Goal: Information Seeking & Learning: Find specific fact

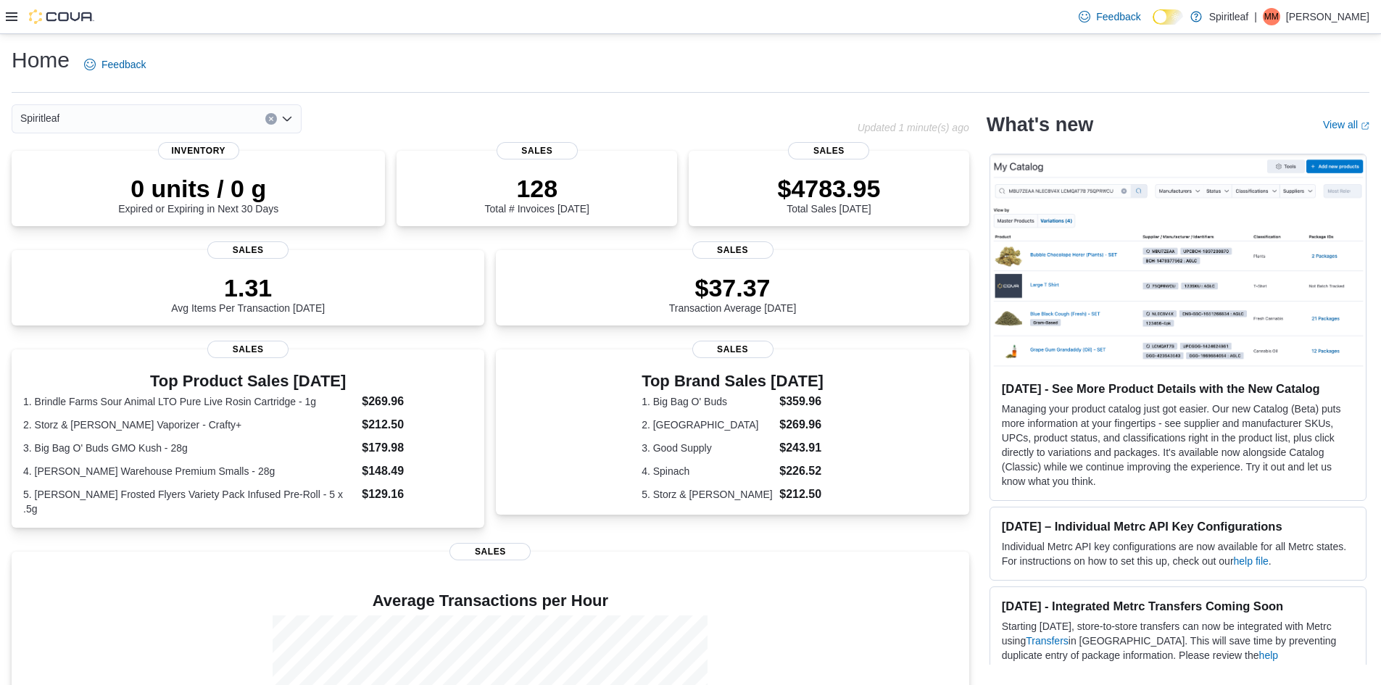
click at [9, 4] on div at bounding box center [50, 16] width 88 height 33
click at [9, 13] on icon at bounding box center [12, 16] width 12 height 9
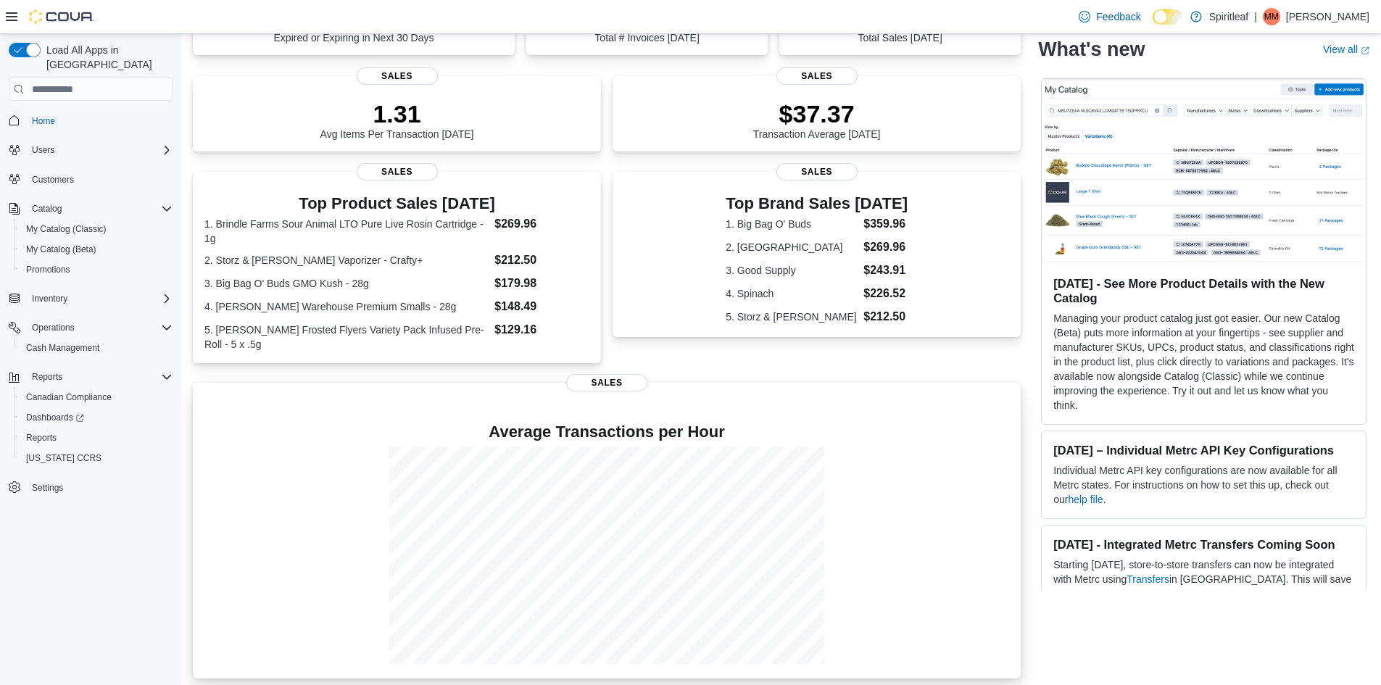
scroll to position [178, 0]
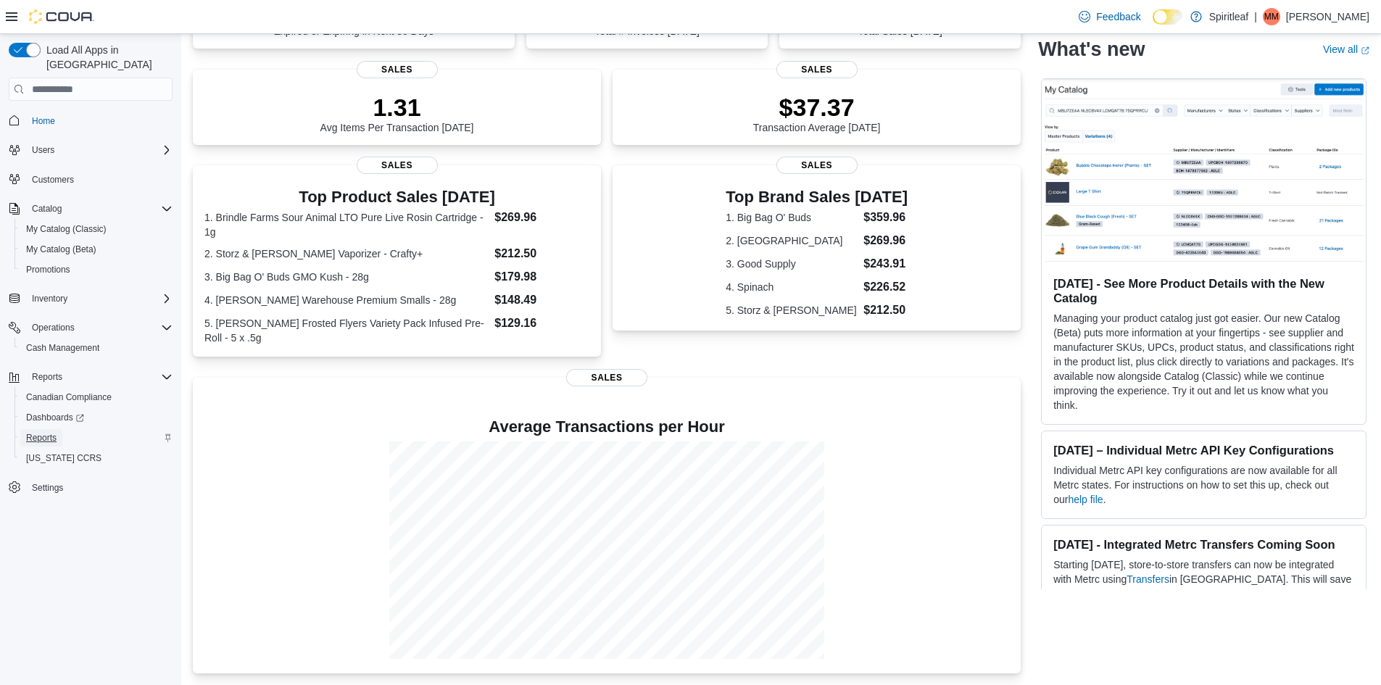
click at [55, 432] on span "Reports" at bounding box center [41, 438] width 30 height 12
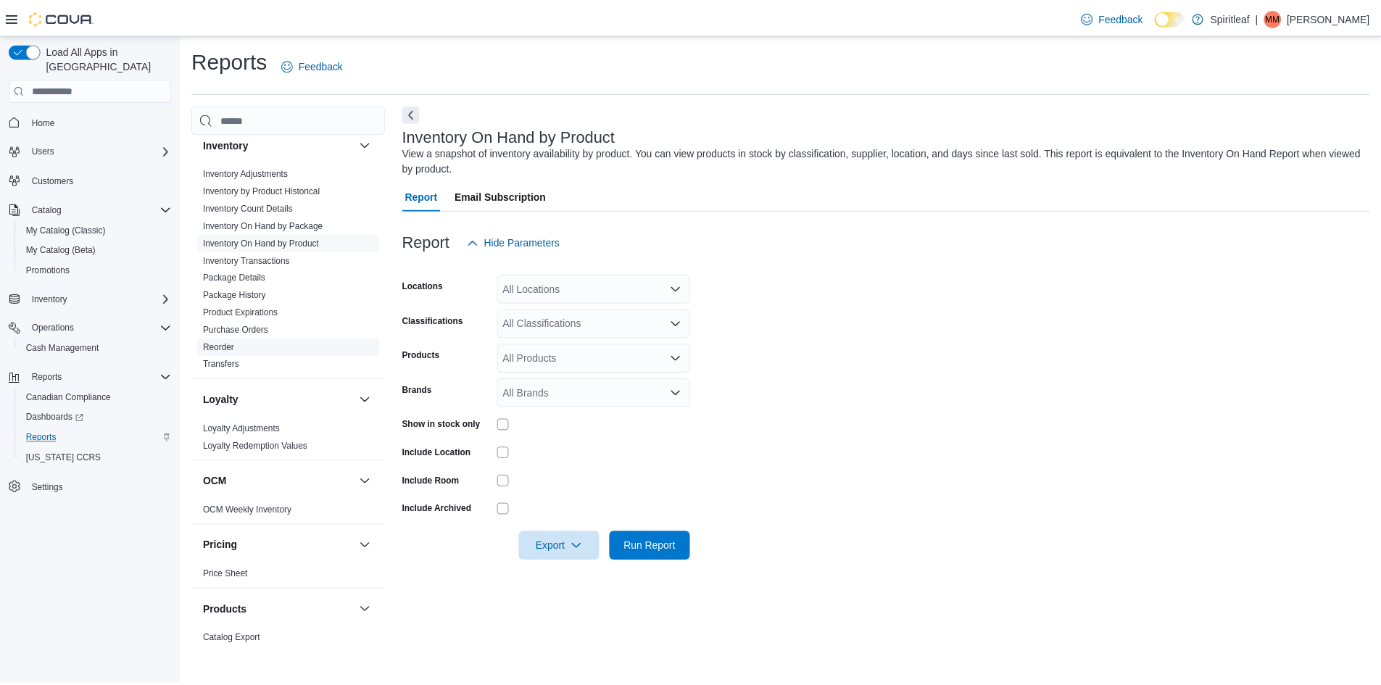
scroll to position [449, 0]
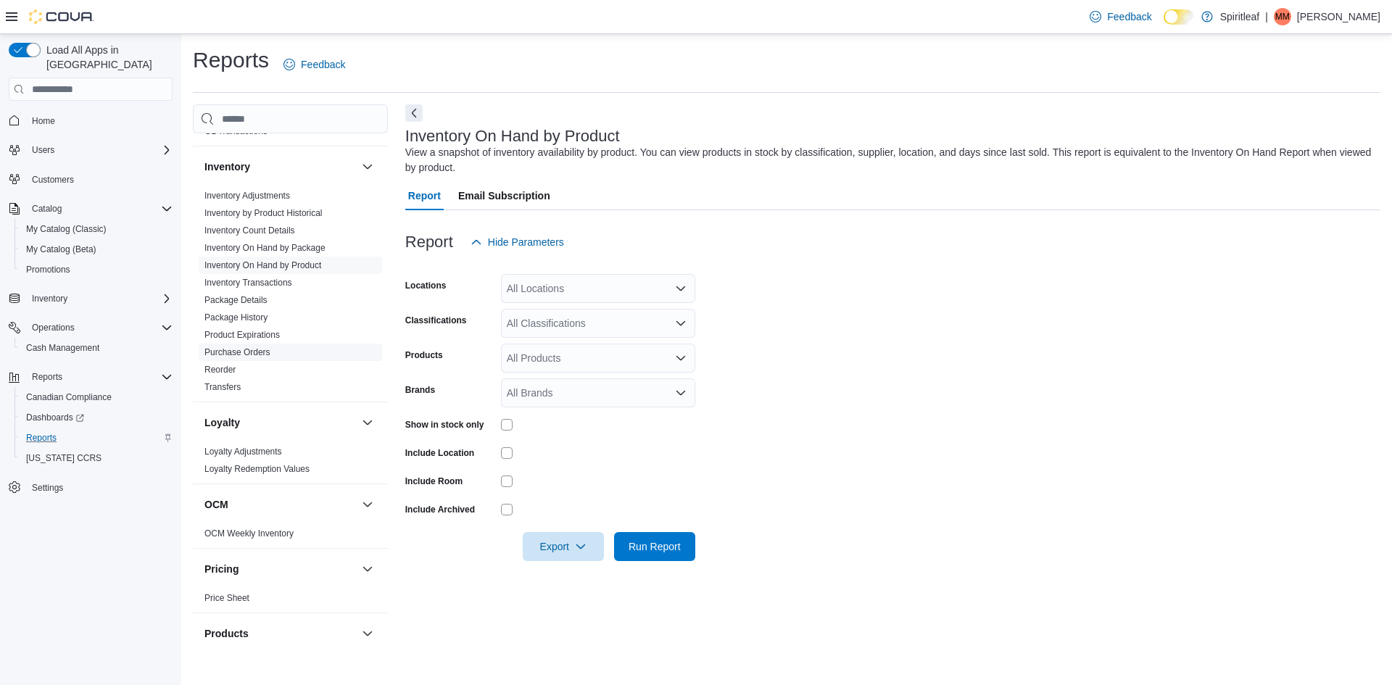
click at [252, 352] on link "Purchase Orders" at bounding box center [237, 352] width 66 height 10
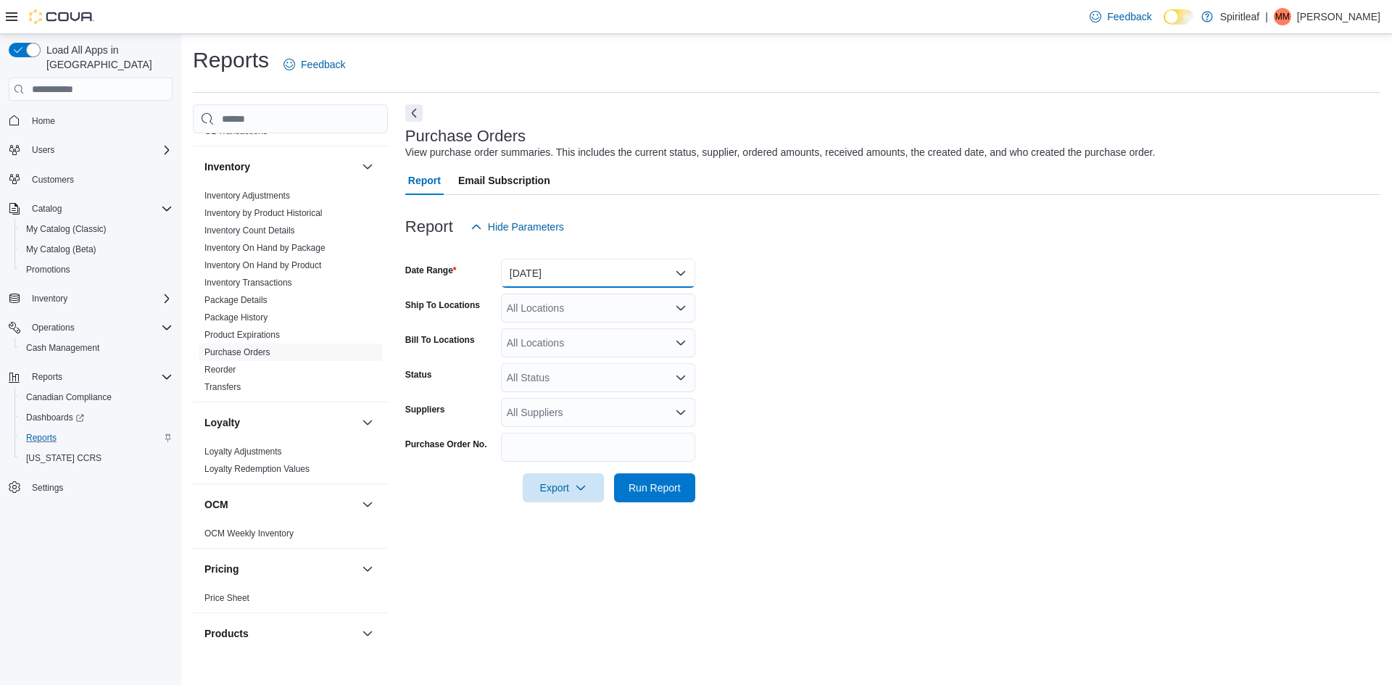
click at [561, 276] on button "Yesterday" at bounding box center [598, 273] width 194 height 29
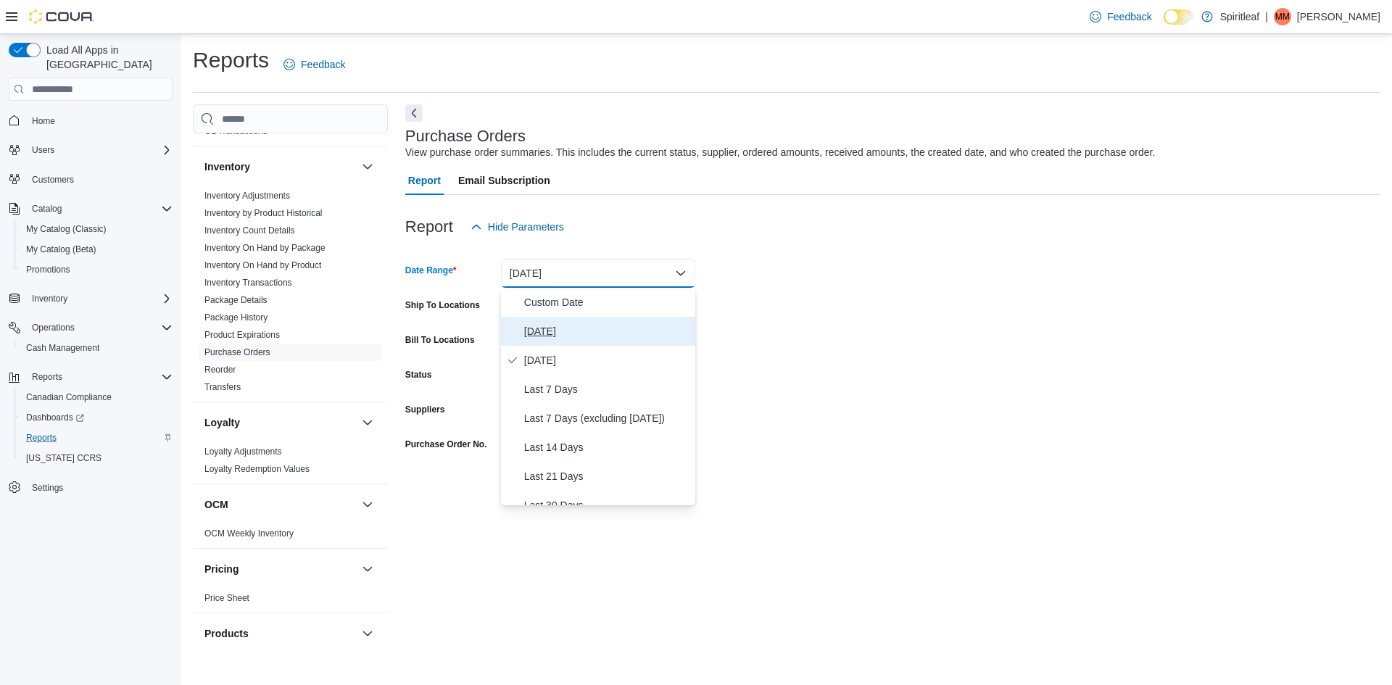
click at [547, 323] on span "Today" at bounding box center [606, 331] width 165 height 17
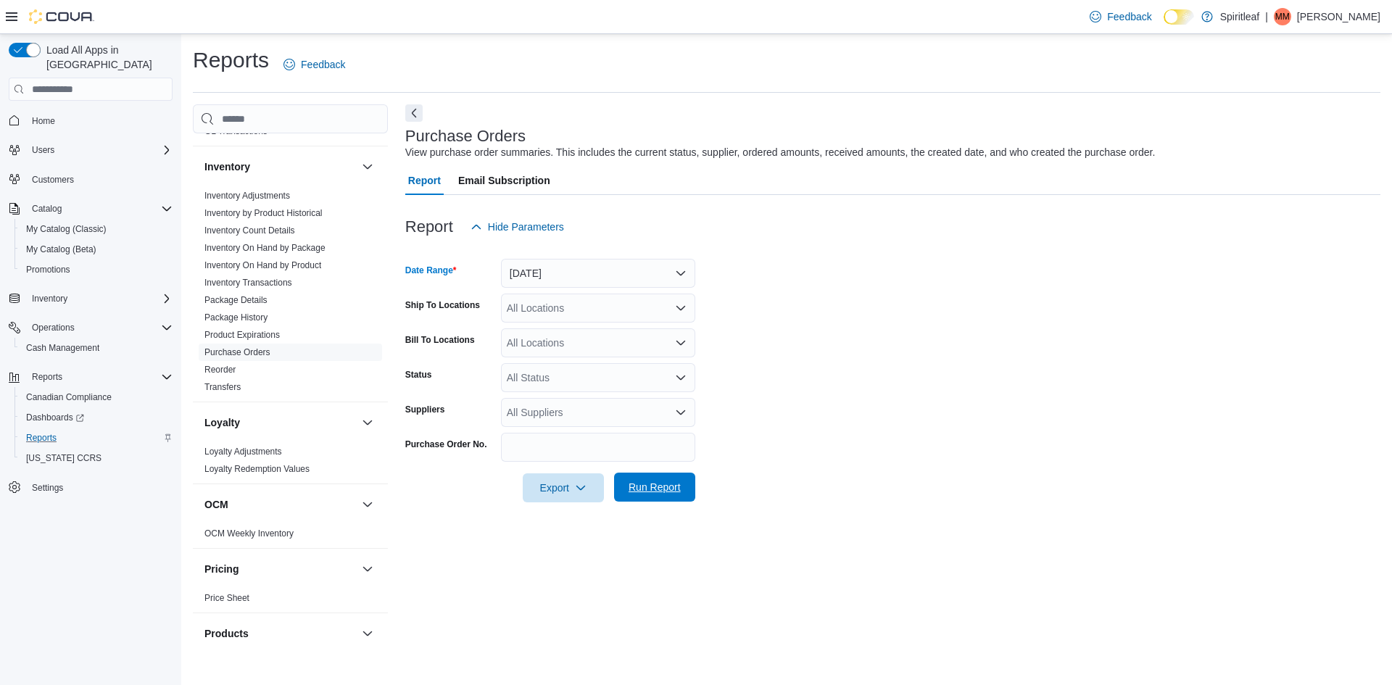
click at [687, 496] on button "Run Report" at bounding box center [654, 487] width 81 height 29
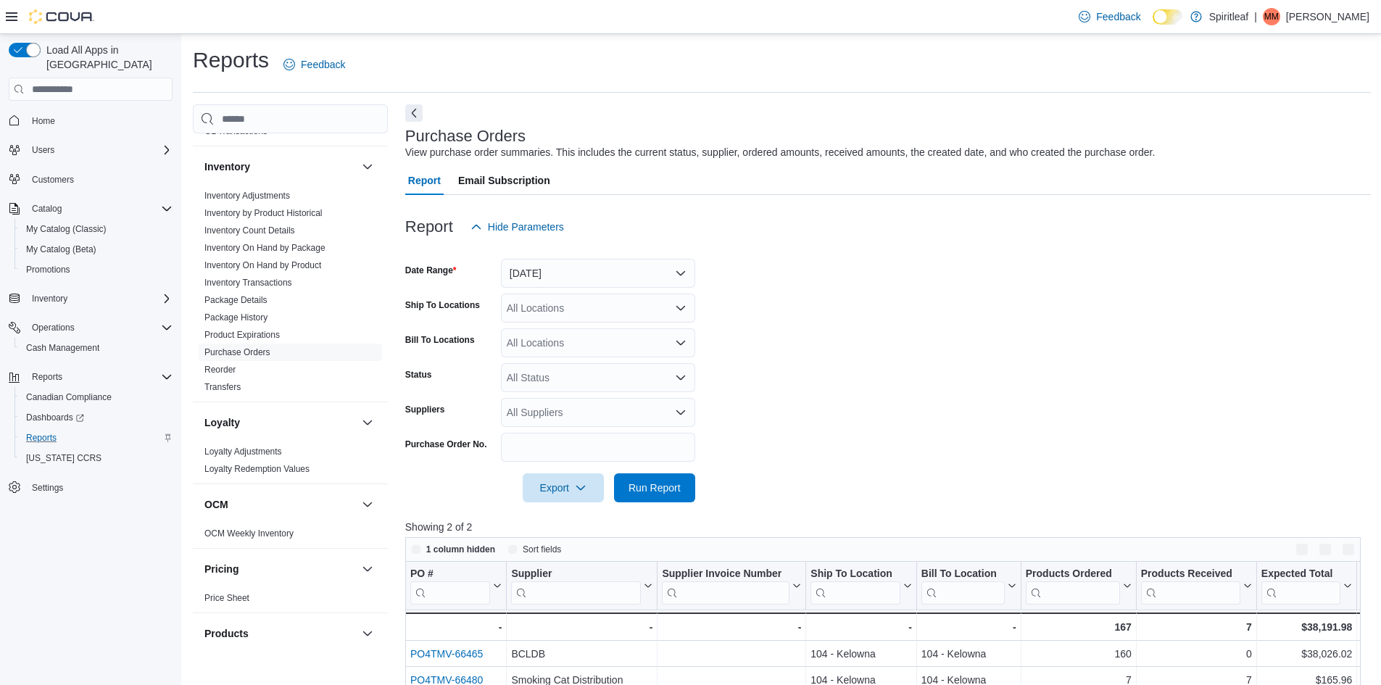
drag, startPoint x: 554, startPoint y: 324, endPoint x: 558, endPoint y: 317, distance: 8.5
click at [558, 318] on form "Date Range Today Ship To Locations All Locations Bill To Locations All Location…" at bounding box center [888, 371] width 966 height 261
click at [559, 315] on div "All Locations" at bounding box center [598, 308] width 194 height 29
type input "***"
click at [619, 325] on button "104 - Kelowna" at bounding box center [598, 333] width 194 height 21
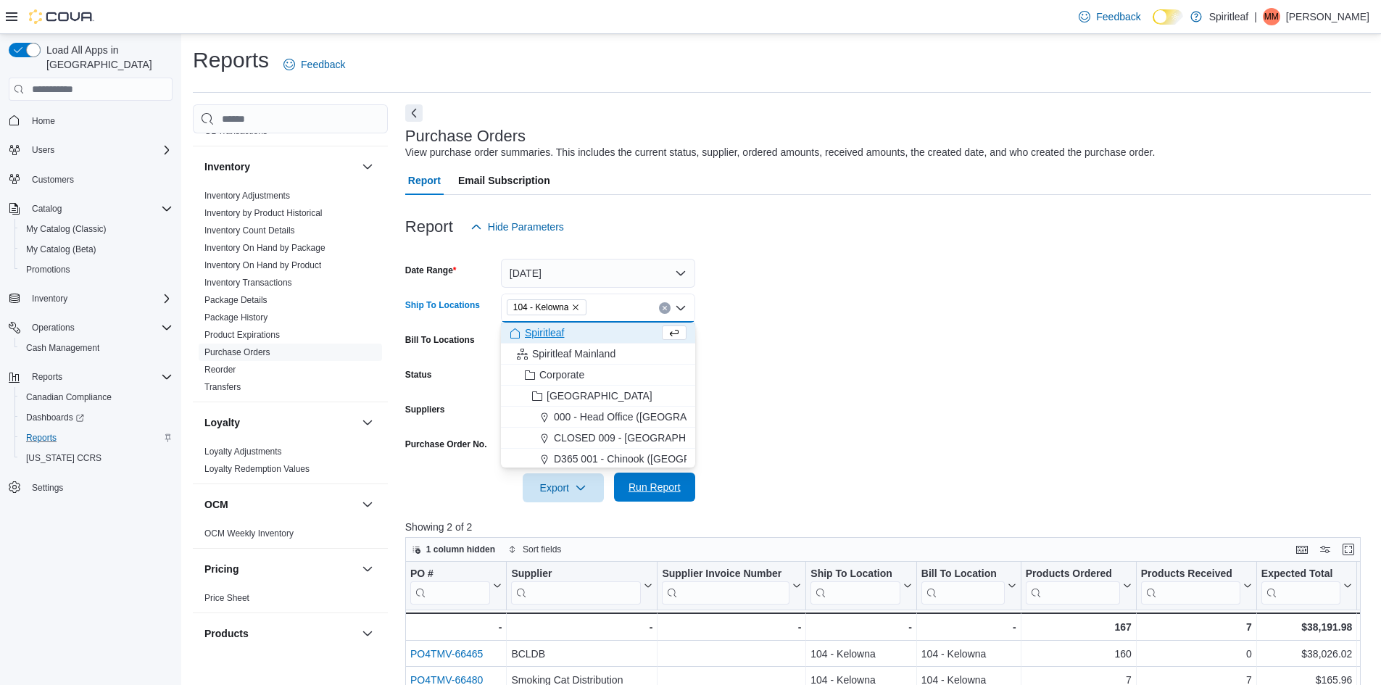
click at [645, 481] on span "Run Report" at bounding box center [655, 487] width 64 height 29
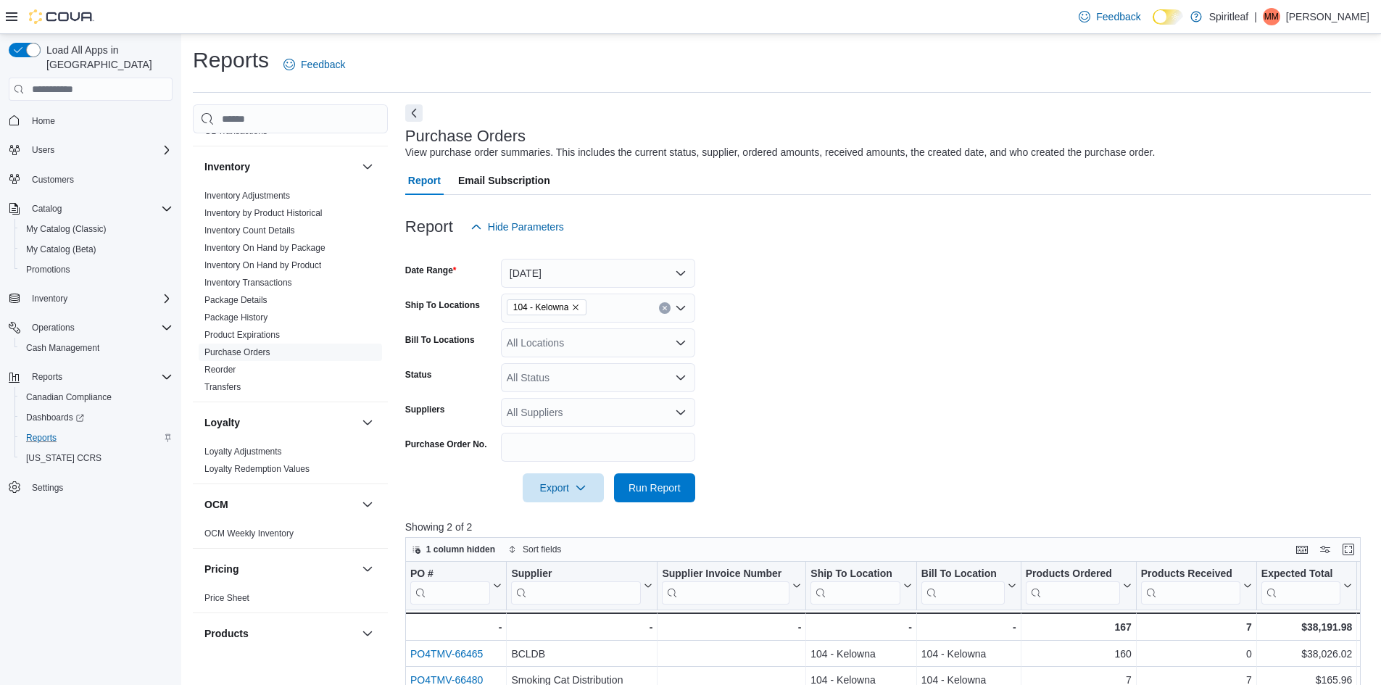
scroll to position [290, 0]
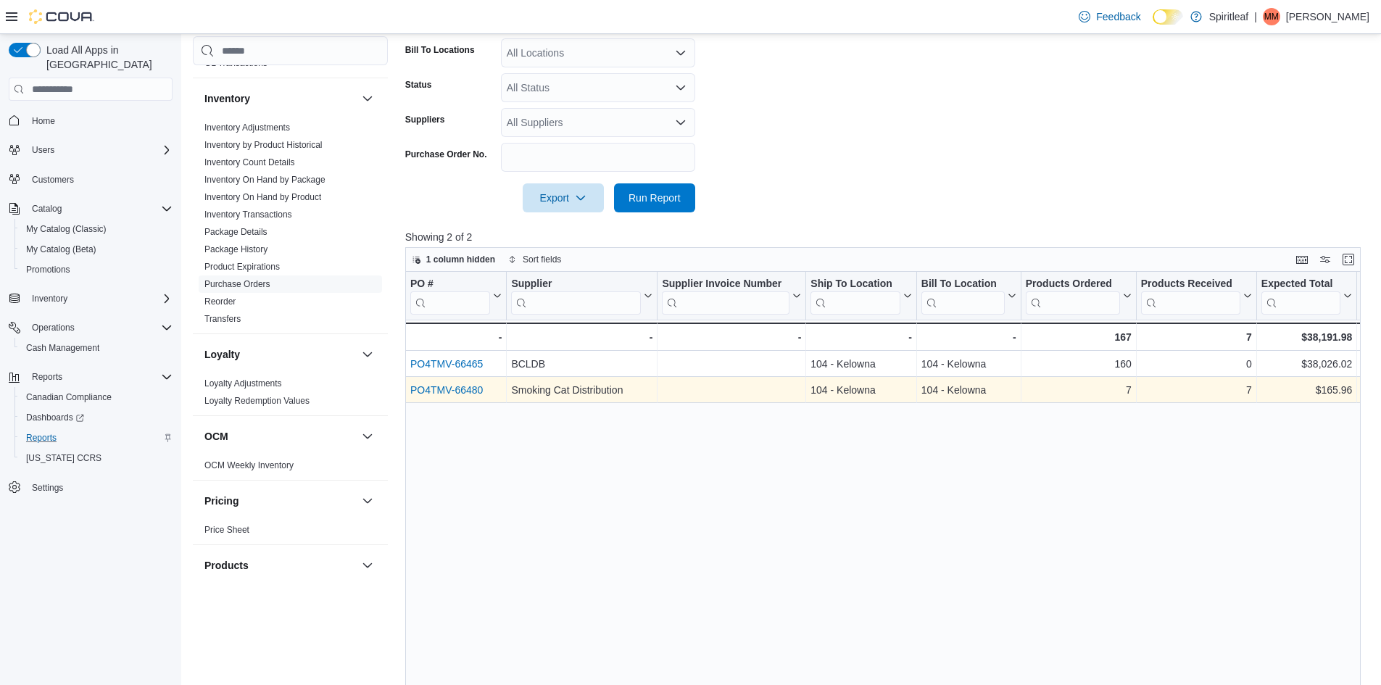
click at [453, 389] on link "PO4TMV-66480" at bounding box center [446, 390] width 73 height 12
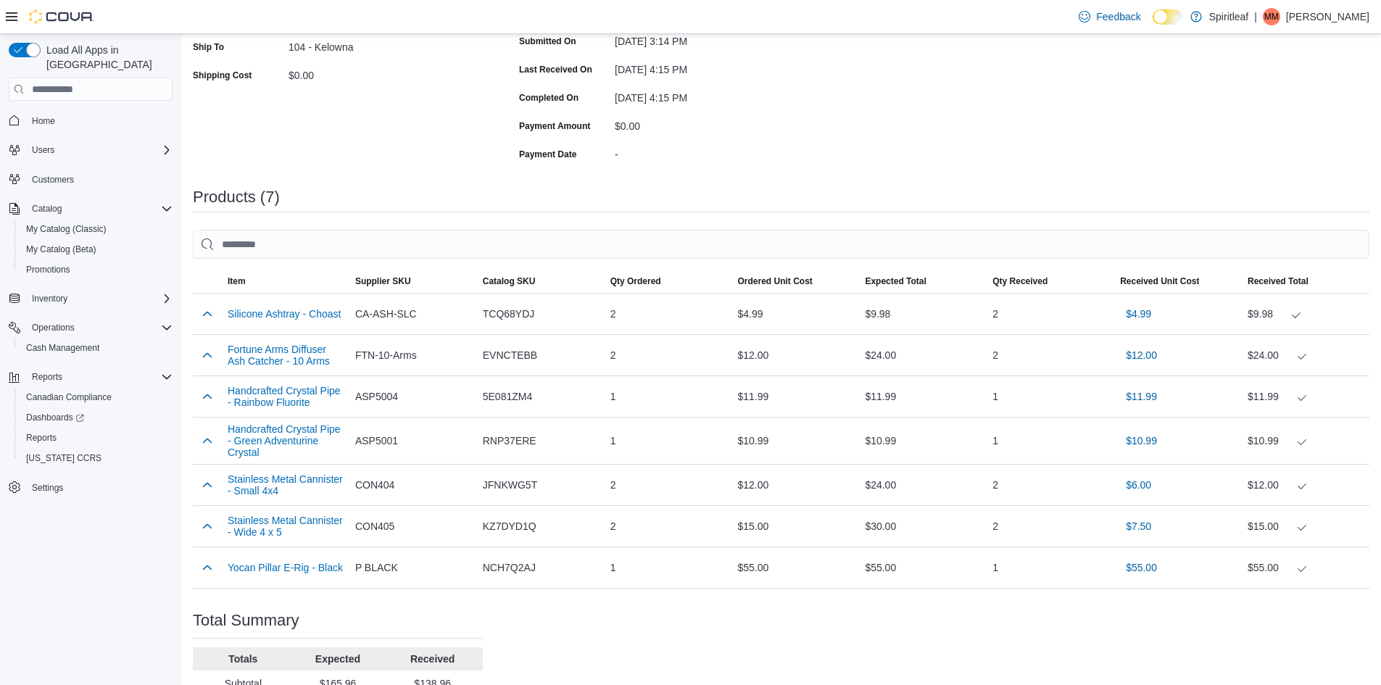
scroll to position [290, 0]
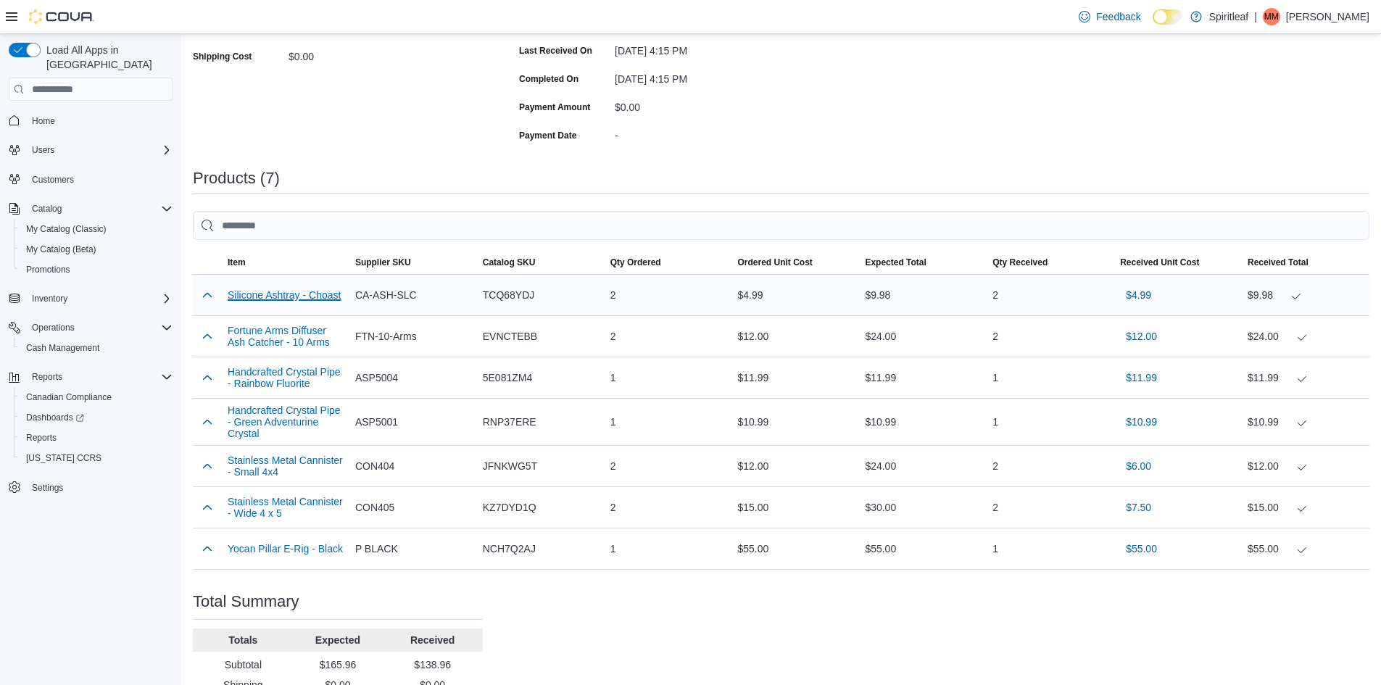
click at [282, 296] on button "Silicone Ashtray - Choast" at bounding box center [284, 295] width 113 height 12
click at [286, 344] on button "Fortune Arms Diffuser Ash Catcher - 10 Arms" at bounding box center [286, 336] width 116 height 23
drag, startPoint x: 481, startPoint y: 297, endPoint x: 553, endPoint y: 302, distance: 72.7
click at [553, 302] on div "TCQ68YDJ" at bounding box center [541, 295] width 128 height 29
copy span "TCQ68YDJ"
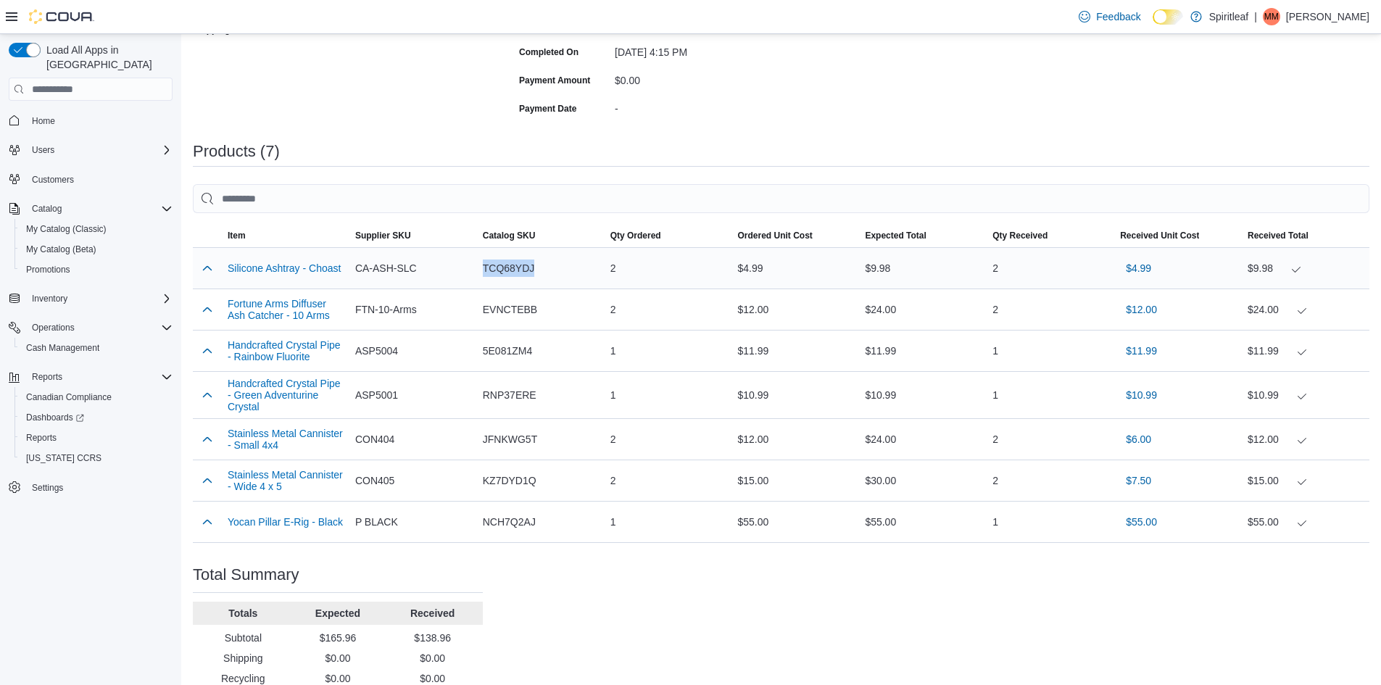
scroll to position [363, 0]
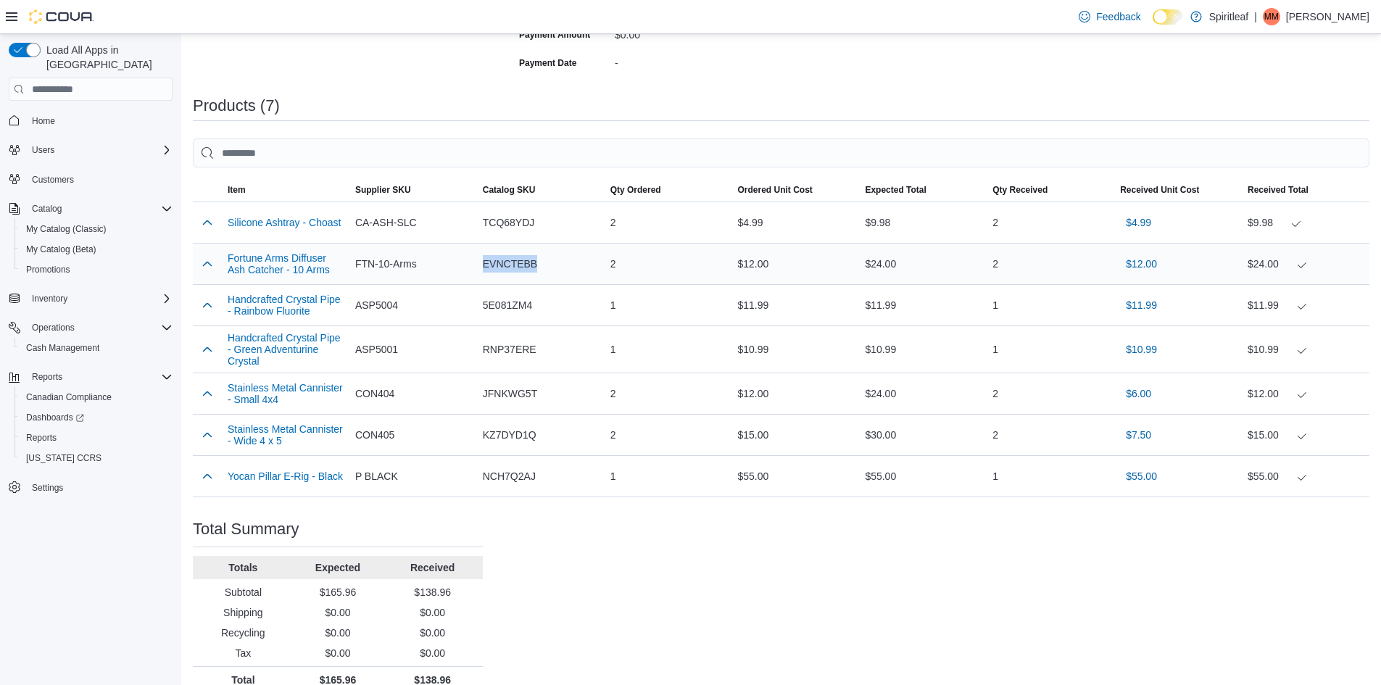
drag, startPoint x: 481, startPoint y: 268, endPoint x: 564, endPoint y: 268, distance: 82.7
click at [565, 268] on div "EVNCTEBB" at bounding box center [541, 263] width 128 height 29
copy span "EVNCTEBB"
click at [488, 305] on span "5E081ZM4" at bounding box center [507, 305] width 49 height 17
drag, startPoint x: 483, startPoint y: 305, endPoint x: 553, endPoint y: 307, distance: 70.4
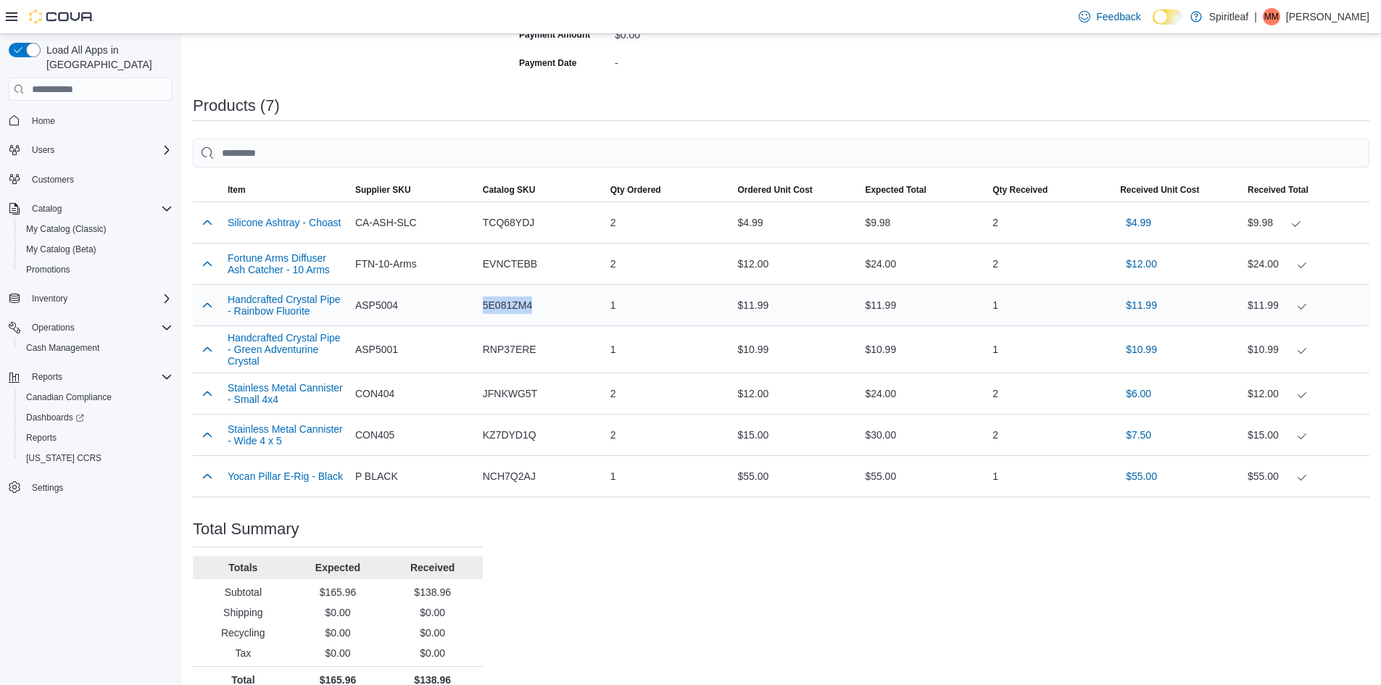
click at [553, 307] on div "5E081ZM4" at bounding box center [541, 305] width 128 height 29
copy span "5E081ZM4"
drag, startPoint x: 487, startPoint y: 342, endPoint x: 560, endPoint y: 354, distance: 73.4
click at [560, 354] on div "RNP37ERE" at bounding box center [541, 349] width 128 height 29
copy span "RNP37ERE"
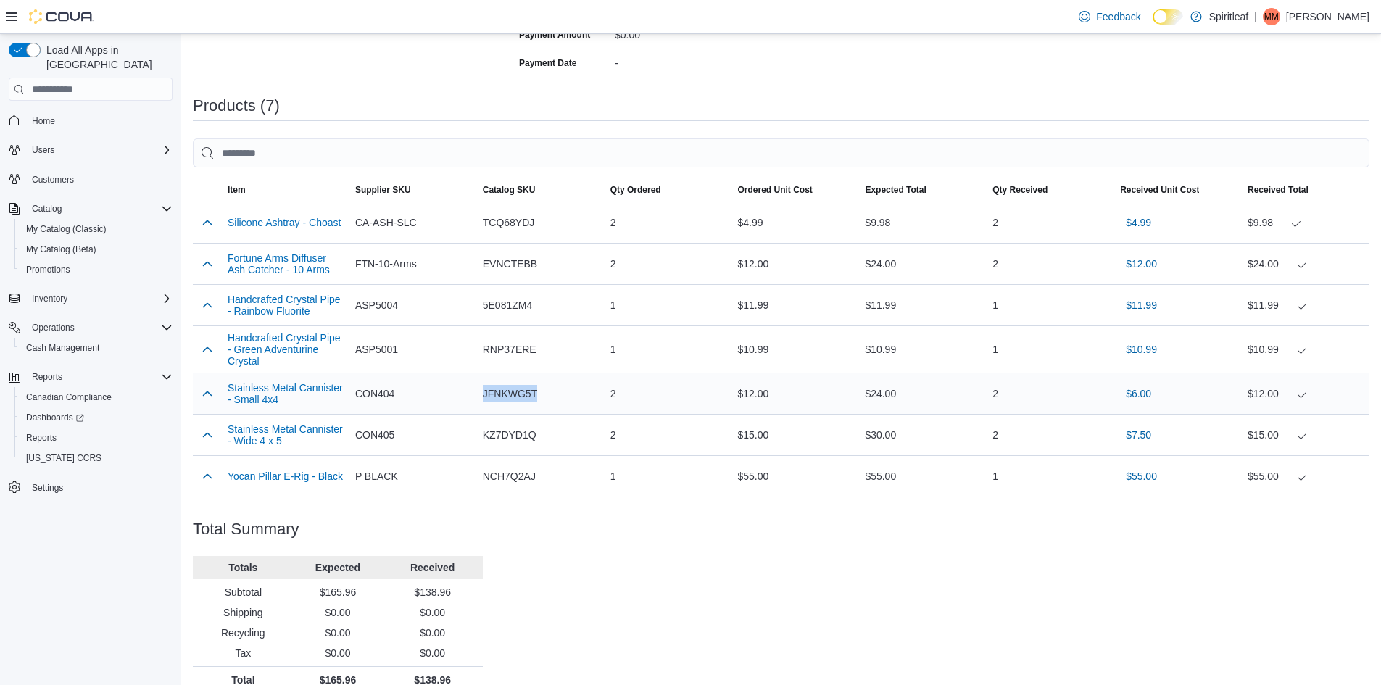
drag, startPoint x: 481, startPoint y: 389, endPoint x: 507, endPoint y: 389, distance: 25.4
click at [543, 397] on div "JFNKWG5T" at bounding box center [541, 393] width 128 height 29
copy span "JFNKWG5T"
drag, startPoint x: 490, startPoint y: 431, endPoint x: 521, endPoint y: 432, distance: 31.2
click at [540, 432] on div "KZ7DYD1Q" at bounding box center [541, 435] width 128 height 29
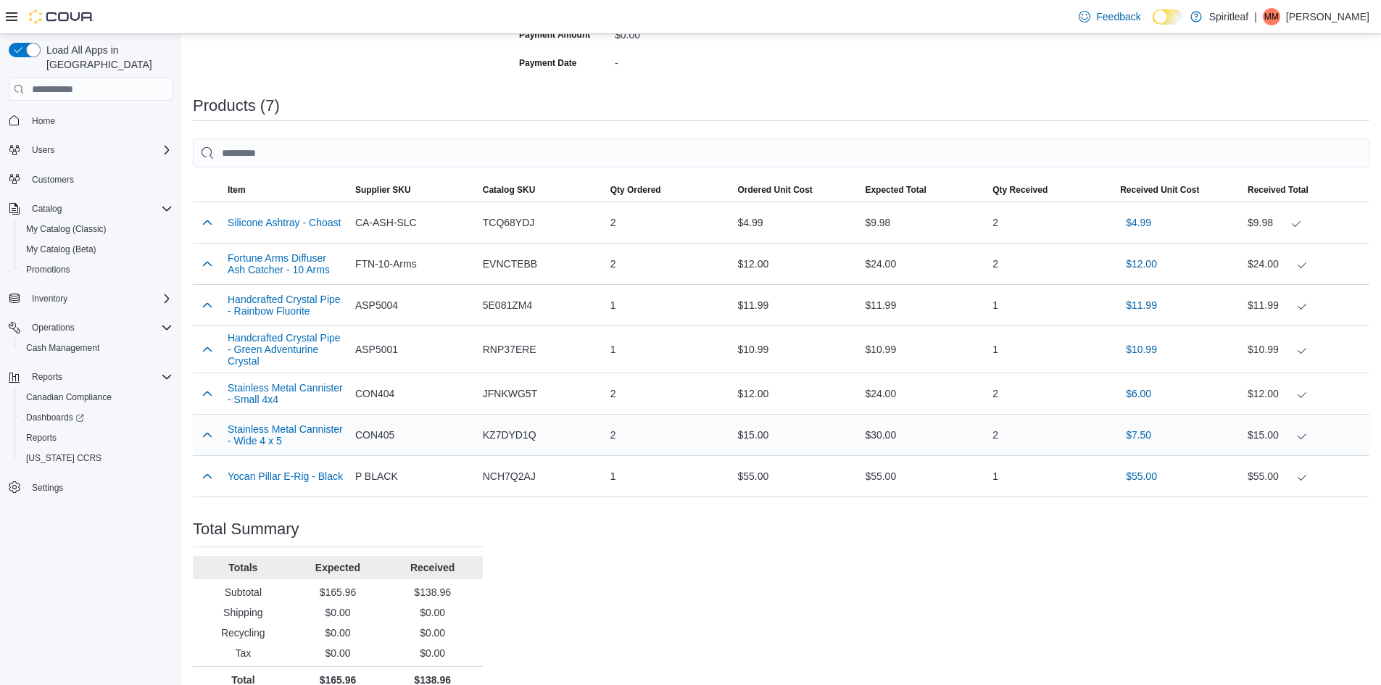
drag, startPoint x: 472, startPoint y: 431, endPoint x: 487, endPoint y: 431, distance: 15.2
click at [474, 431] on div "CON405" at bounding box center [414, 435] width 128 height 29
click at [487, 431] on span "KZ7DYD1Q" at bounding box center [510, 434] width 54 height 17
drag, startPoint x: 483, startPoint y: 431, endPoint x: 543, endPoint y: 434, distance: 60.3
click at [543, 434] on div "KZ7DYD1Q" at bounding box center [541, 435] width 128 height 29
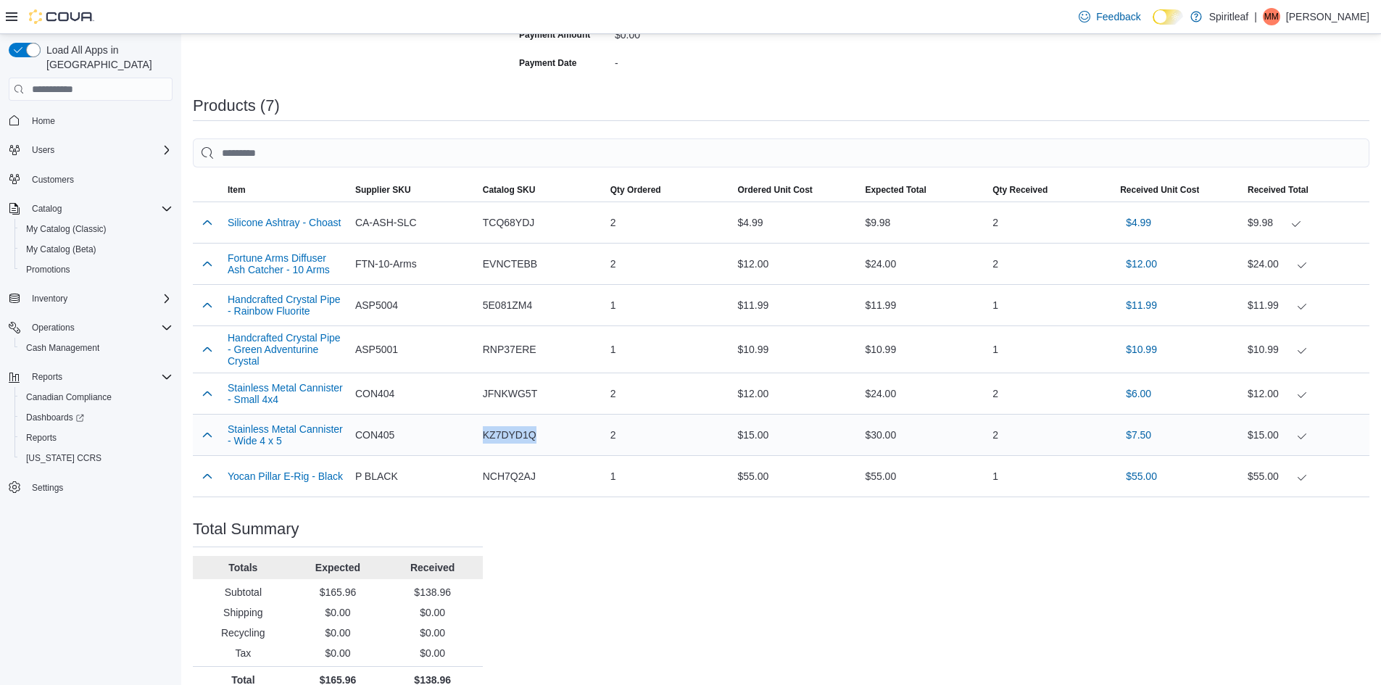
copy span "KZ7DYD1Q"
drag, startPoint x: 481, startPoint y: 480, endPoint x: 564, endPoint y: 482, distance: 82.7
click at [564, 482] on div "NCH7Q2AJ" at bounding box center [541, 476] width 128 height 29
copy span "NCH7Q2AJ"
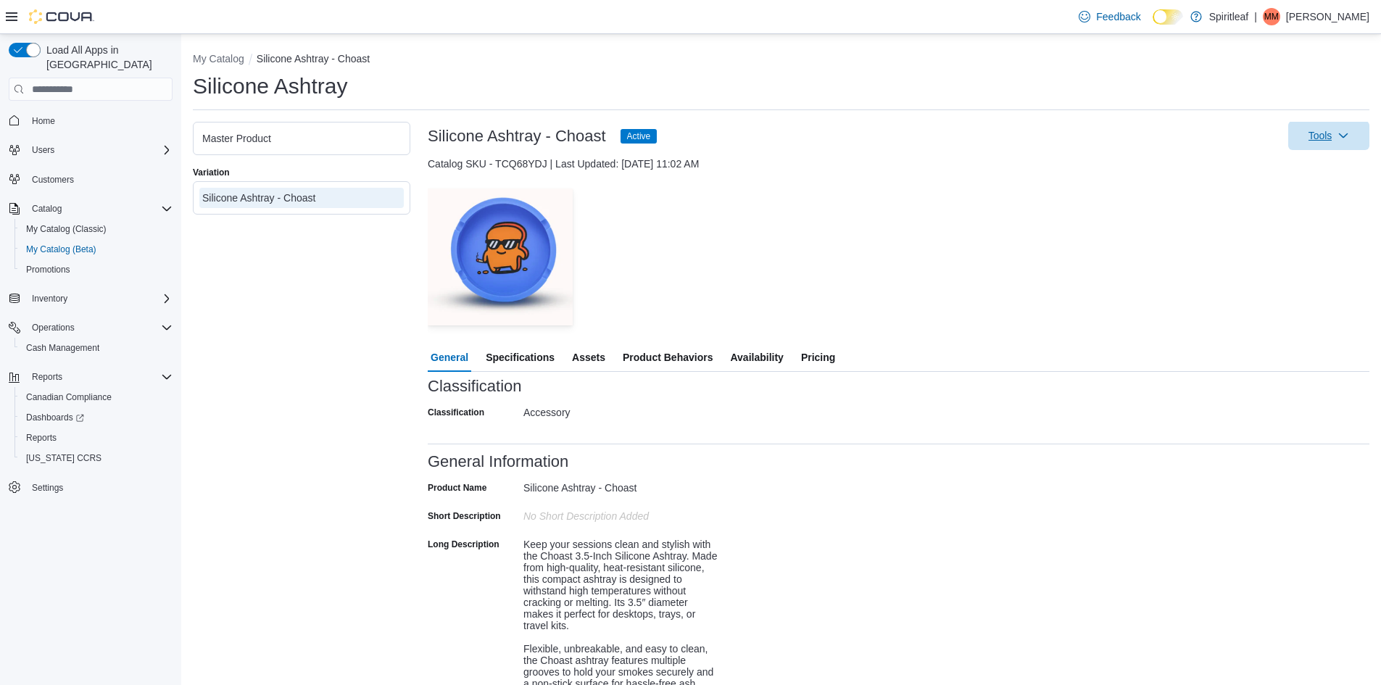
click at [1320, 133] on span "Tools" at bounding box center [1321, 135] width 24 height 15
click at [1099, 154] on div "Silicone Ashtray - Choast Active Tools Catalog SKU - TCQ68YDJ | Last Updated: A…" at bounding box center [899, 447] width 942 height 651
click at [230, 201] on div "Silicone Ashtray - Choast" at bounding box center [301, 198] width 199 height 15
click at [238, 193] on div "Silicone Ashtray - Choast" at bounding box center [301, 198] width 199 height 15
click at [848, 206] on div "— Click to open this image in fullscreen mode" at bounding box center [899, 257] width 942 height 136
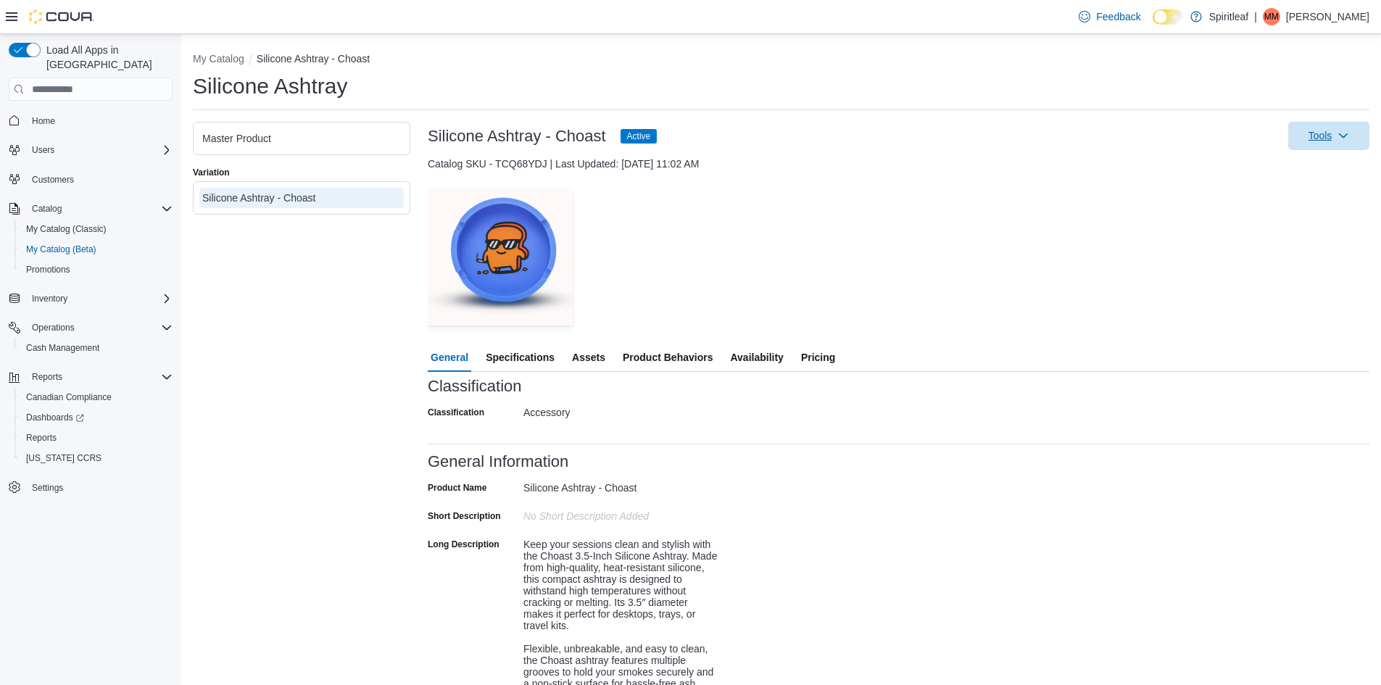
click at [1327, 136] on span "Tools" at bounding box center [1321, 135] width 24 height 15
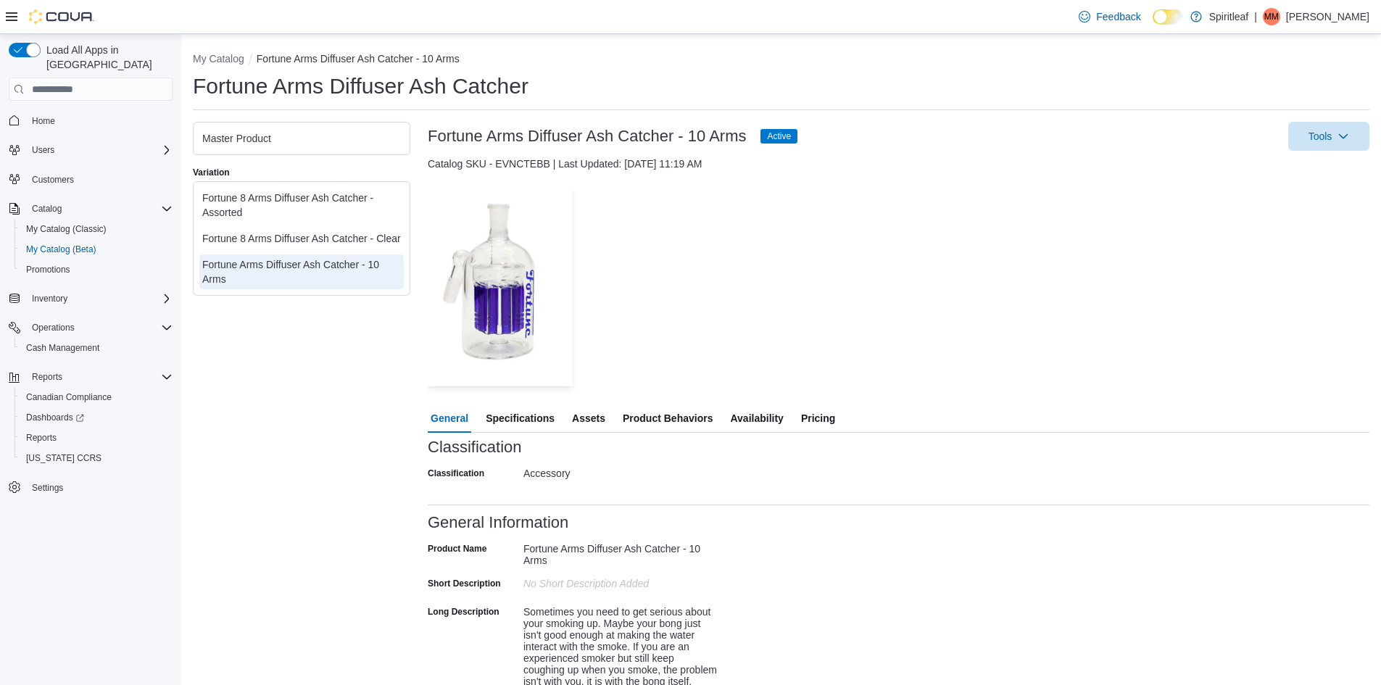
click at [273, 397] on div "Master Product Variation Fortune 8 Arms Diffuser Ash Catcher - Assorted Fortune…" at bounding box center [302, 447] width 218 height 651
